Goal: Task Accomplishment & Management: Use online tool/utility

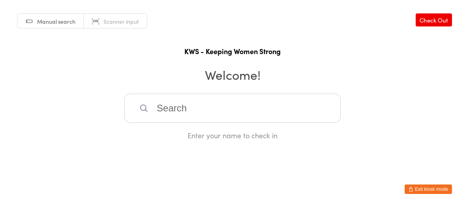
click at [215, 113] on input "search" at bounding box center [232, 107] width 216 height 29
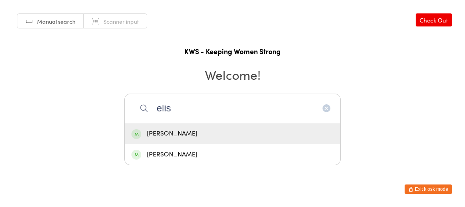
type input "elis"
click at [190, 136] on div "[PERSON_NAME]" at bounding box center [232, 133] width 202 height 11
click at [190, 135] on div "Enter your name to check in" at bounding box center [232, 135] width 216 height 10
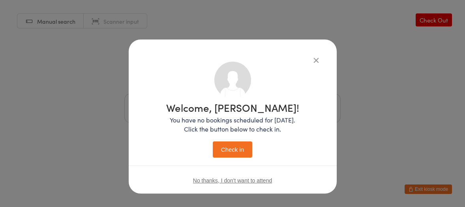
click at [213, 141] on button "Check in" at bounding box center [232, 149] width 39 height 16
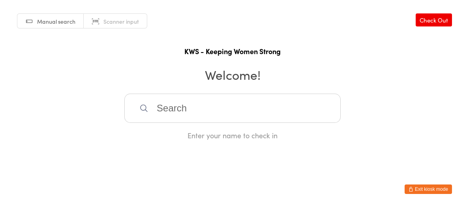
click at [218, 108] on input "search" at bounding box center [232, 107] width 216 height 29
type input "ambik"
click at [169, 132] on div "[PERSON_NAME]" at bounding box center [232, 133] width 202 height 11
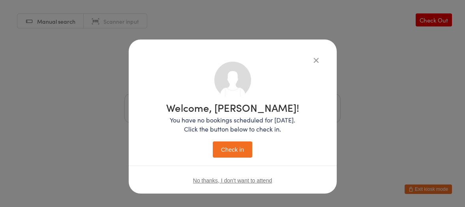
click at [229, 147] on button "Check in" at bounding box center [232, 149] width 39 height 16
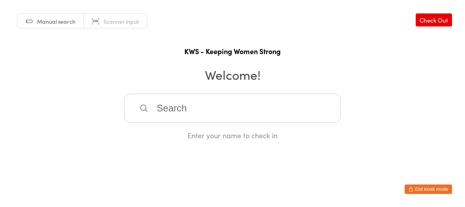
click at [176, 108] on input "search" at bounding box center [232, 107] width 216 height 29
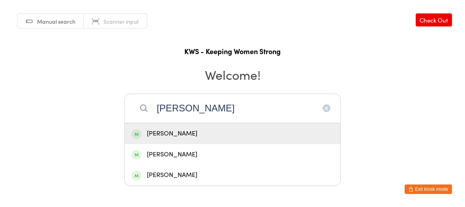
type input "[PERSON_NAME]"
click at [172, 132] on div "[PERSON_NAME]" at bounding box center [232, 133] width 202 height 11
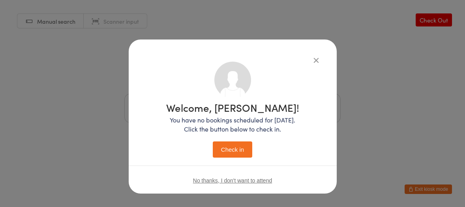
click at [224, 149] on button "Check in" at bounding box center [232, 149] width 39 height 16
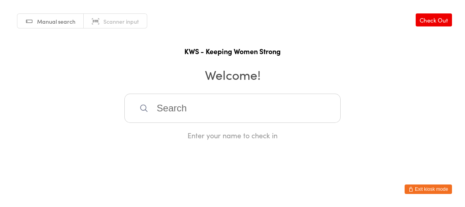
click at [176, 97] on input "search" at bounding box center [232, 107] width 216 height 29
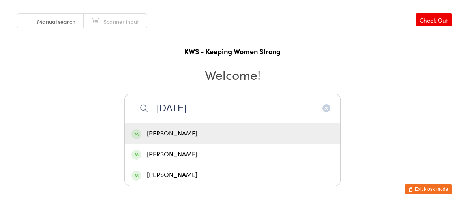
type input "[DATE]"
click at [153, 132] on div "[PERSON_NAME]" at bounding box center [232, 133] width 202 height 11
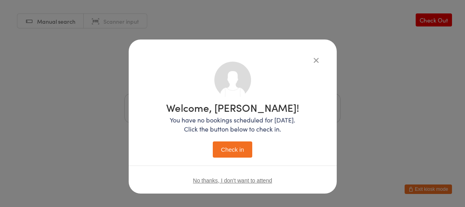
click at [229, 149] on button "Check in" at bounding box center [232, 149] width 39 height 16
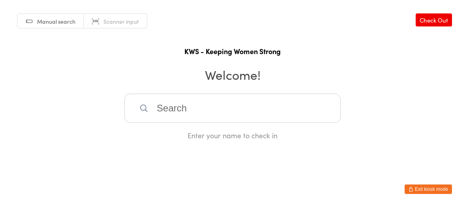
click at [164, 113] on input "search" at bounding box center [232, 107] width 216 height 29
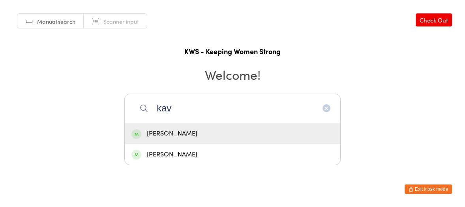
type input "kav"
click at [154, 127] on div "[PERSON_NAME]" at bounding box center [232, 133] width 215 height 21
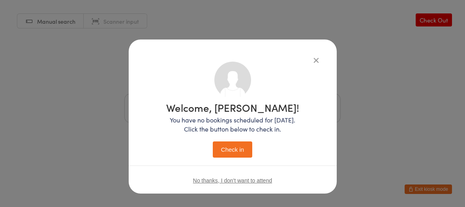
drag, startPoint x: 236, startPoint y: 147, endPoint x: 206, endPoint y: 148, distance: 29.6
click at [234, 146] on button "Check in" at bounding box center [232, 149] width 39 height 16
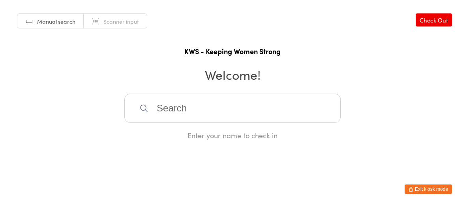
drag, startPoint x: 165, startPoint y: 117, endPoint x: 140, endPoint y: 99, distance: 31.4
click at [167, 116] on input "search" at bounding box center [232, 107] width 216 height 29
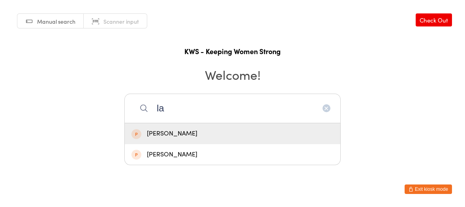
type input "l"
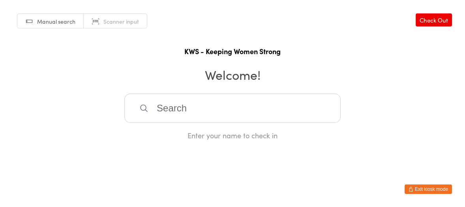
click at [189, 108] on input "search" at bounding box center [232, 107] width 216 height 29
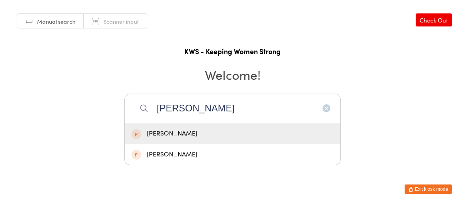
type input "[PERSON_NAME]"
click at [169, 131] on div "[PERSON_NAME]" at bounding box center [232, 133] width 202 height 11
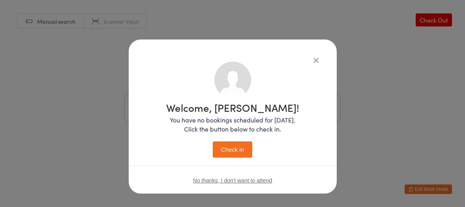
click at [228, 144] on button "Check in" at bounding box center [232, 149] width 39 height 16
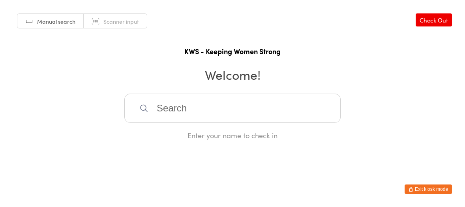
click at [203, 107] on input "search" at bounding box center [232, 107] width 216 height 29
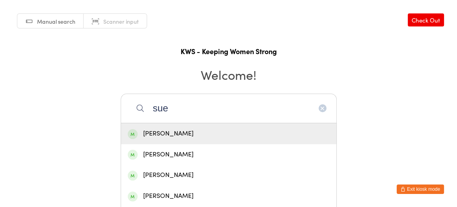
type input "sue"
click at [172, 129] on div "[PERSON_NAME]" at bounding box center [229, 133] width 202 height 11
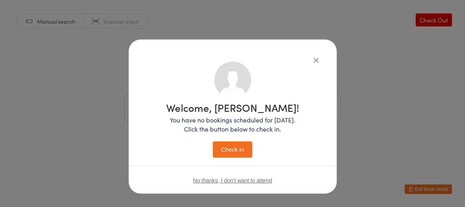
click at [233, 144] on button "Check in" at bounding box center [232, 149] width 39 height 16
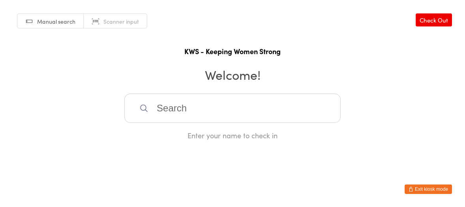
click at [240, 106] on input "search" at bounding box center [232, 107] width 216 height 29
type input "see"
click at [177, 133] on div "See [PERSON_NAME]" at bounding box center [232, 133] width 202 height 11
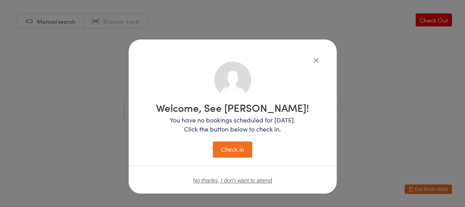
click at [245, 149] on button "Check in" at bounding box center [232, 149] width 39 height 16
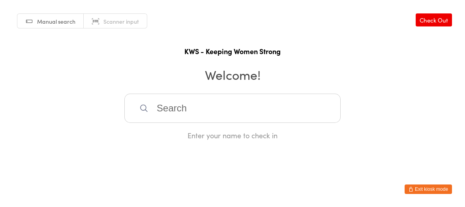
click at [278, 117] on input "search" at bounding box center [232, 107] width 216 height 29
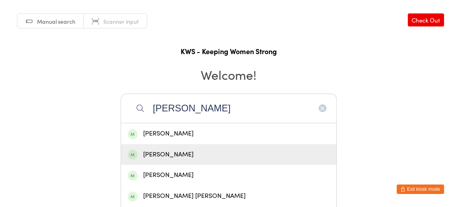
type input "[PERSON_NAME]"
click at [166, 153] on div "[PERSON_NAME]" at bounding box center [229, 154] width 202 height 11
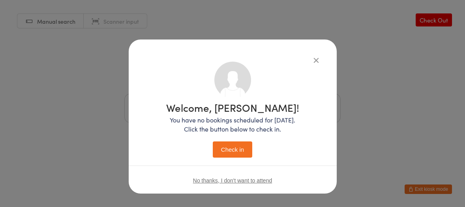
click at [232, 144] on button "Check in" at bounding box center [232, 149] width 39 height 16
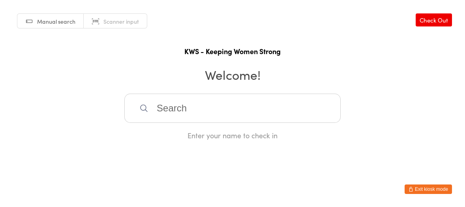
click at [153, 106] on input "search" at bounding box center [232, 107] width 216 height 29
type input "pexi"
click at [151, 134] on div "[PERSON_NAME]" at bounding box center [232, 133] width 202 height 11
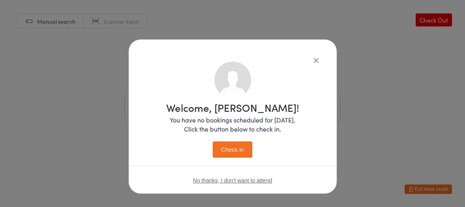
click at [224, 153] on button "Check in" at bounding box center [232, 149] width 39 height 16
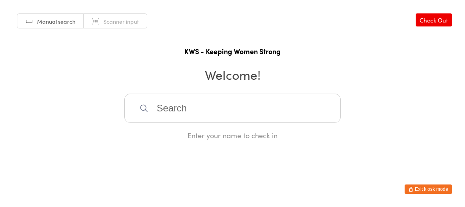
click at [159, 108] on input "search" at bounding box center [232, 107] width 216 height 29
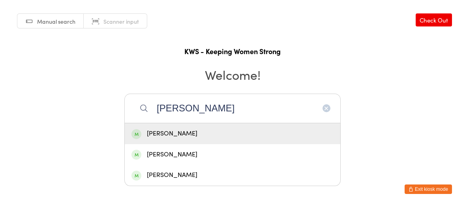
type input "[PERSON_NAME]"
click at [201, 137] on div "[PERSON_NAME]" at bounding box center [232, 133] width 202 height 11
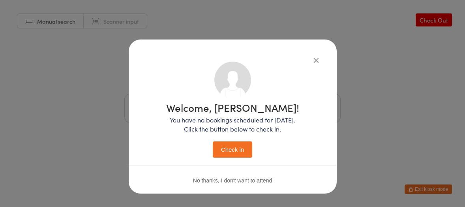
click at [224, 148] on button "Check in" at bounding box center [232, 149] width 39 height 16
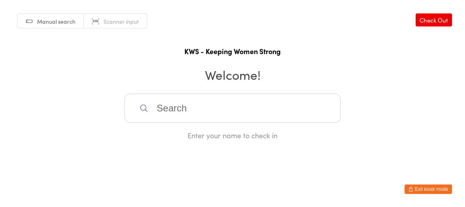
click at [202, 112] on input "search" at bounding box center [232, 107] width 216 height 29
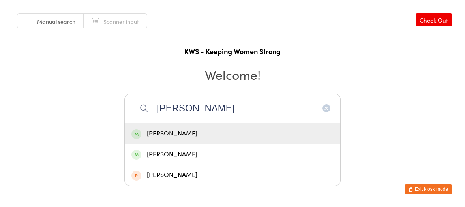
type input "[PERSON_NAME]"
click at [184, 127] on div "[PERSON_NAME]" at bounding box center [232, 133] width 215 height 21
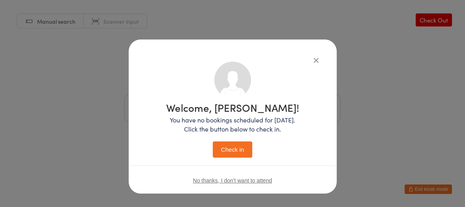
click at [219, 144] on button "Check in" at bounding box center [232, 149] width 39 height 16
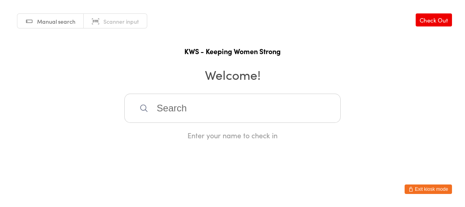
click at [231, 96] on input "search" at bounding box center [232, 107] width 216 height 29
type input "violet"
click at [152, 131] on div "[PERSON_NAME]" at bounding box center [232, 133] width 202 height 11
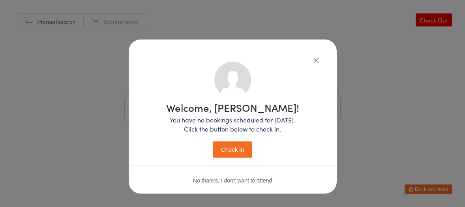
click at [218, 144] on button "Check in" at bounding box center [232, 149] width 39 height 16
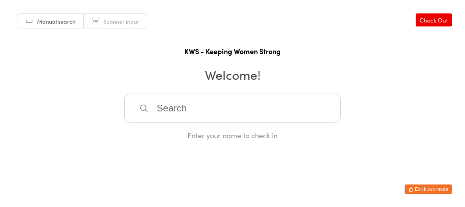
click at [166, 105] on input "search" at bounding box center [232, 107] width 216 height 29
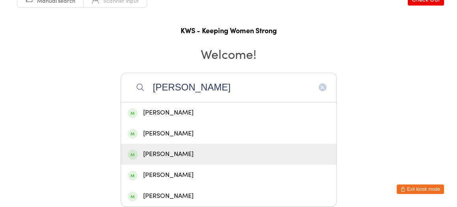
scroll to position [21, 0]
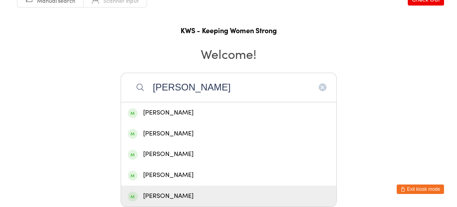
type input "[PERSON_NAME]"
click at [168, 196] on div "[PERSON_NAME]" at bounding box center [229, 195] width 202 height 11
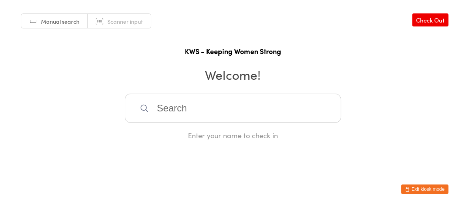
scroll to position [0, 0]
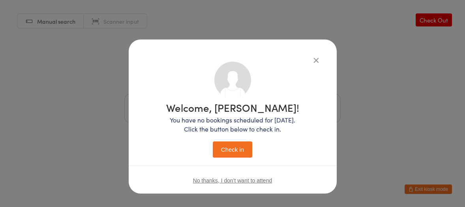
drag, startPoint x: 224, startPoint y: 145, endPoint x: 216, endPoint y: 144, distance: 8.0
click at [224, 142] on button "Check in" at bounding box center [232, 149] width 39 height 16
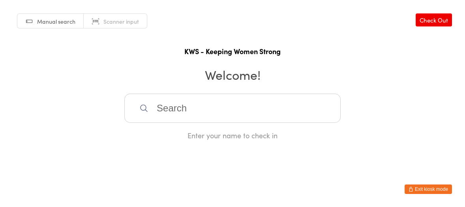
drag, startPoint x: 173, startPoint y: 101, endPoint x: 169, endPoint y: 101, distance: 4.0
click at [175, 102] on input "search" at bounding box center [232, 107] width 216 height 29
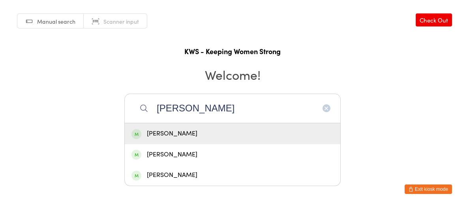
type input "[PERSON_NAME]"
click at [176, 132] on div "[PERSON_NAME]" at bounding box center [232, 133] width 202 height 11
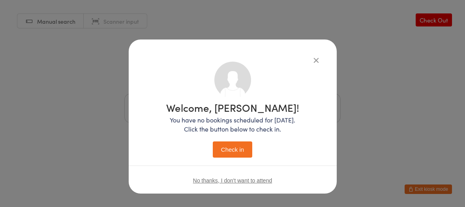
click at [227, 148] on button "Check in" at bounding box center [232, 149] width 39 height 16
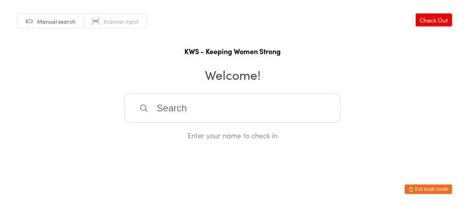
click at [163, 109] on input "search" at bounding box center [232, 107] width 216 height 29
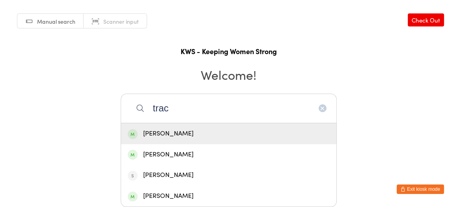
type input "trac"
click at [153, 132] on div "[PERSON_NAME]" at bounding box center [229, 133] width 202 height 11
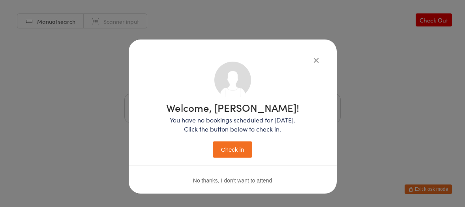
click at [226, 152] on button "Check in" at bounding box center [232, 149] width 39 height 16
